Goal: Information Seeking & Learning: Learn about a topic

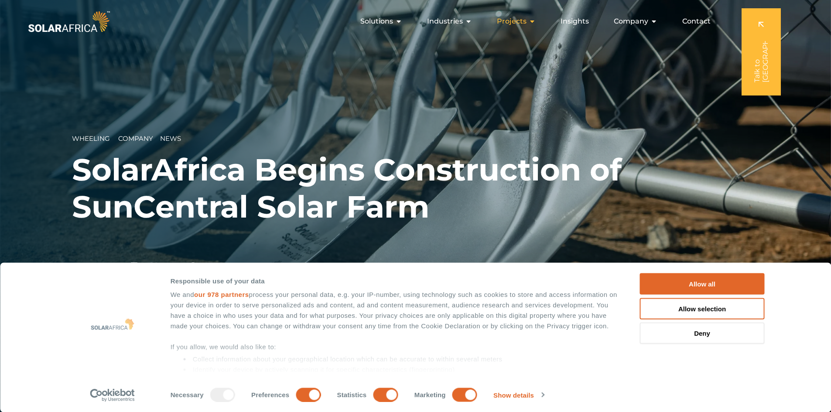
click at [529, 24] on icon "Menu" at bounding box center [531, 21] width 7 height 7
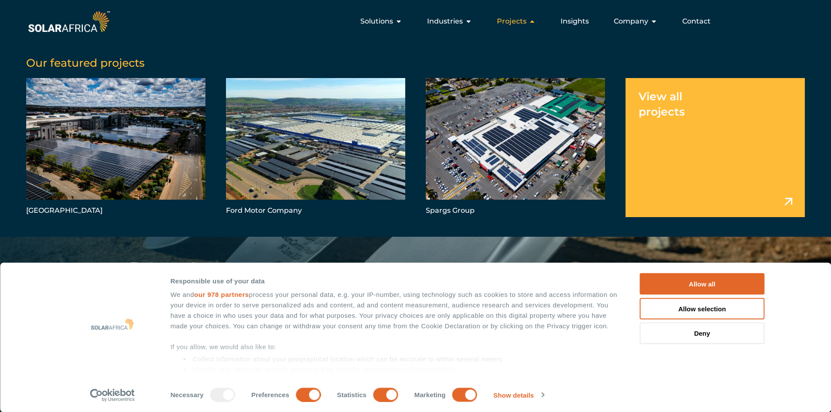
click at [528, 22] on div "Projects Close Projects Open Projects" at bounding box center [516, 21] width 53 height 17
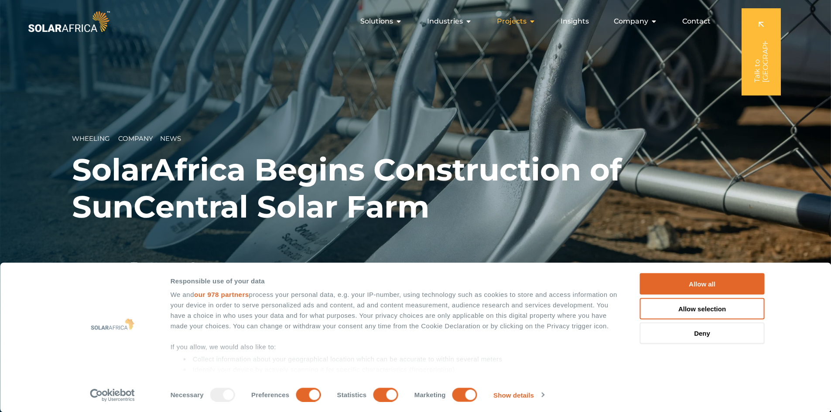
click at [528, 22] on div "Projects Close Projects Open Projects" at bounding box center [516, 21] width 53 height 17
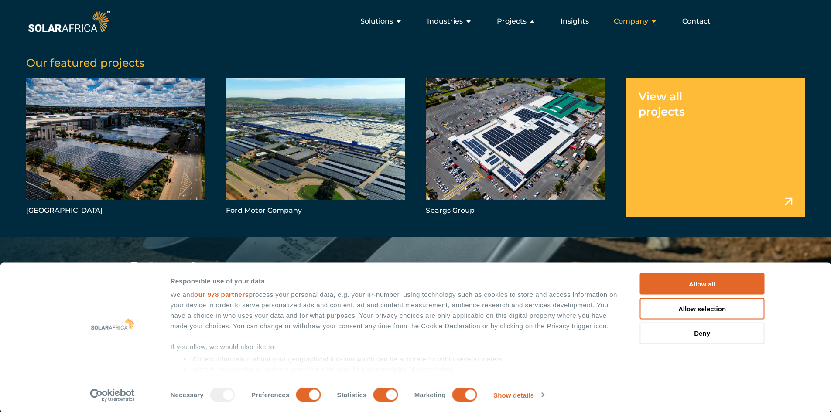
click at [655, 22] on icon "Menu" at bounding box center [653, 21] width 7 height 7
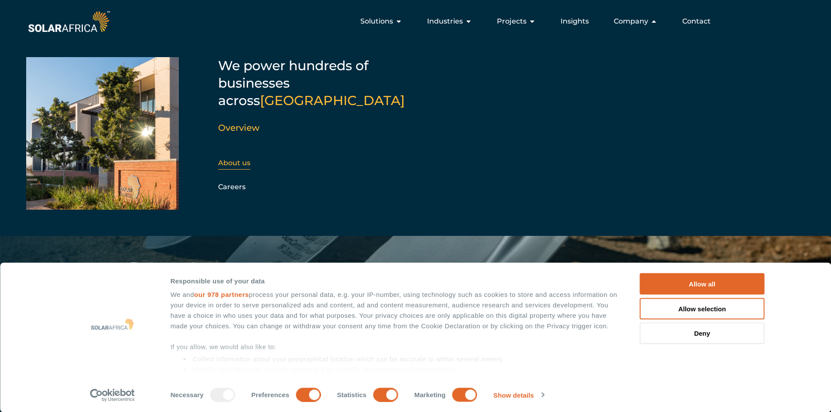
click at [228, 159] on link "About us" at bounding box center [234, 163] width 32 height 8
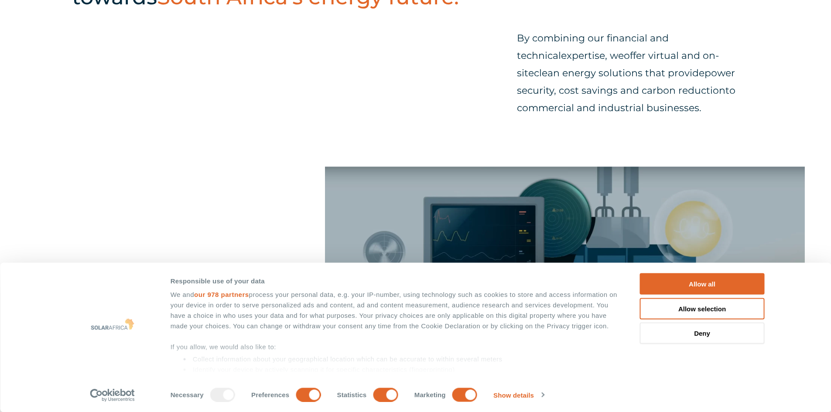
scroll to position [523, 0]
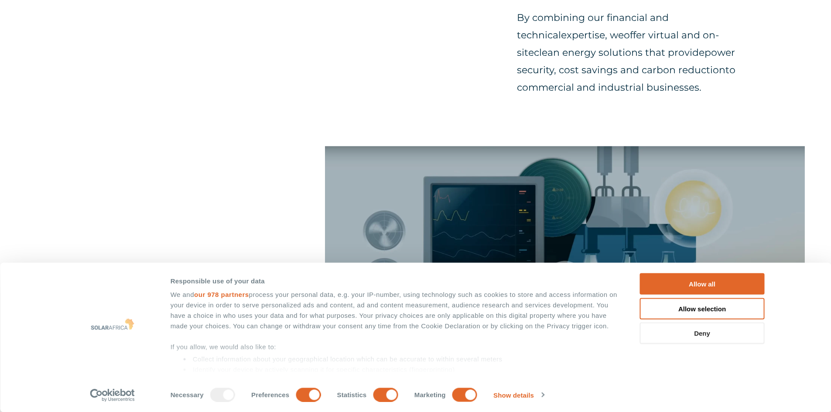
click at [714, 331] on button "Deny" at bounding box center [702, 333] width 125 height 21
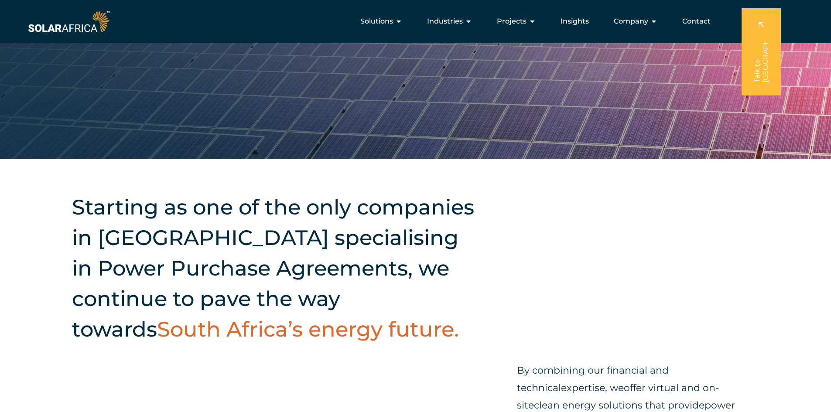
scroll to position [142, 0]
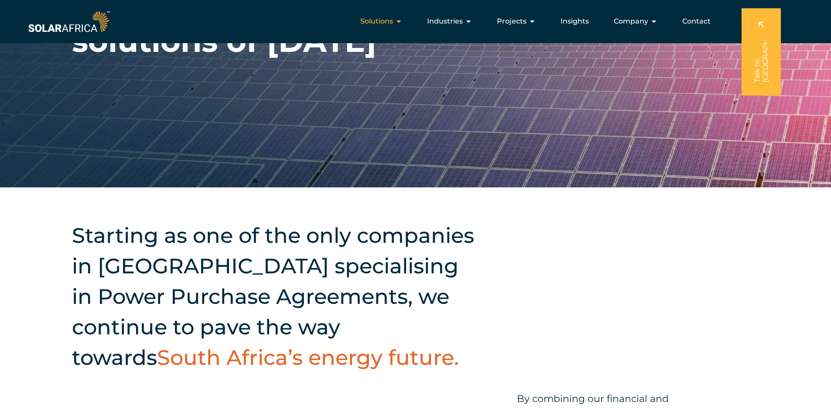
click at [392, 24] on span "Solutions" at bounding box center [376, 21] width 33 height 10
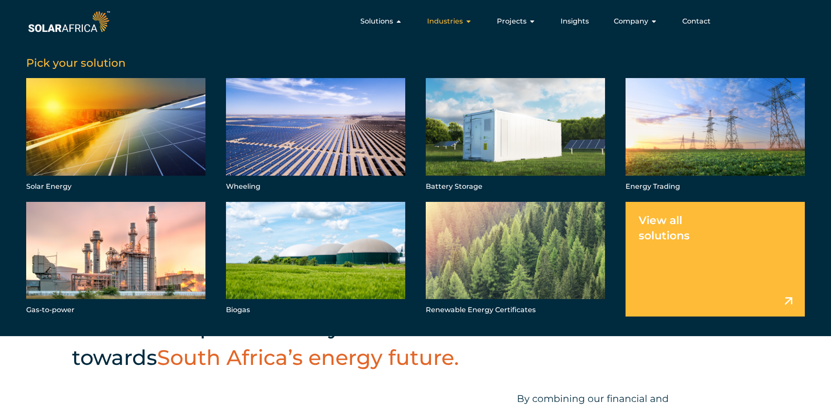
click at [441, 16] on div "Industries Close Industries Open Industries" at bounding box center [449, 21] width 59 height 17
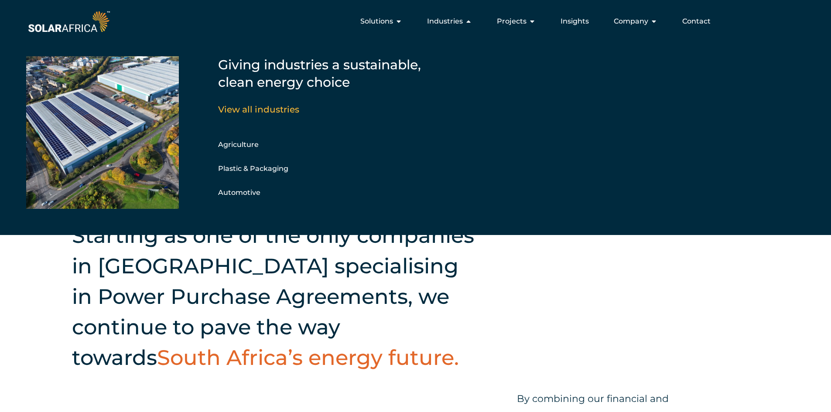
click at [565, 292] on div "Starting as one of the only companies in South Africa specialising in Power Pur…" at bounding box center [415, 357] width 831 height 340
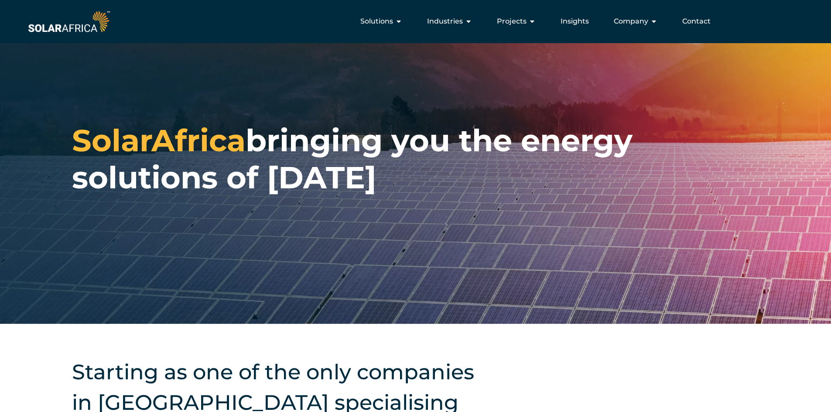
scroll to position [0, 0]
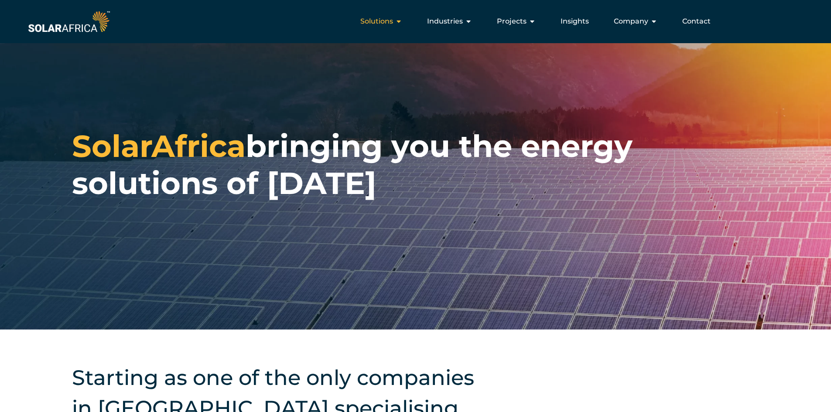
click at [393, 20] on span "Solutions" at bounding box center [376, 21] width 33 height 10
